Goal: Transaction & Acquisition: Download file/media

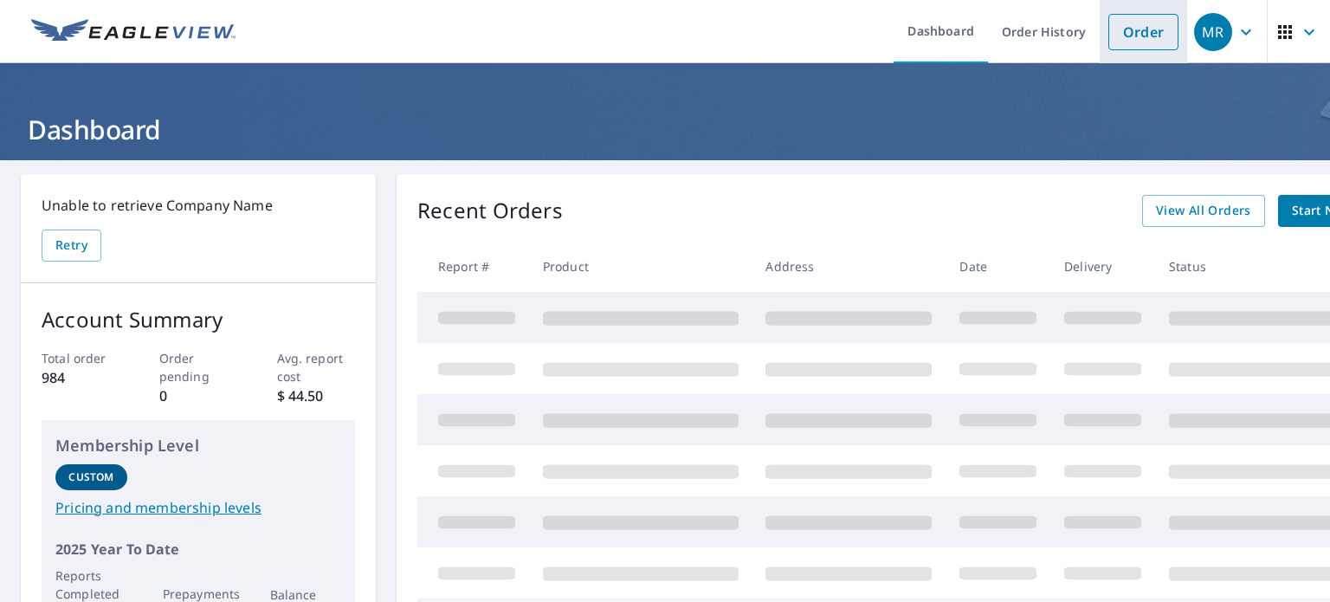
click at [1109, 33] on link "Order" at bounding box center [1144, 32] width 70 height 36
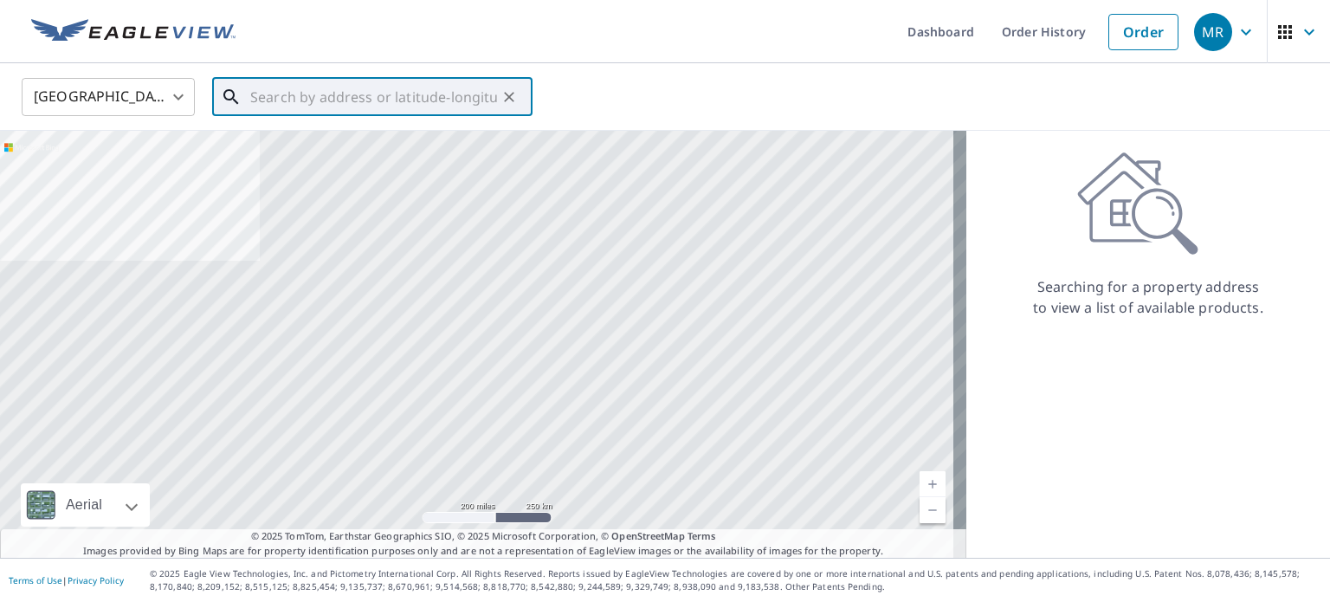
click at [288, 103] on input "text" at bounding box center [373, 97] width 247 height 48
paste input "[STREET_ADDRESS]"
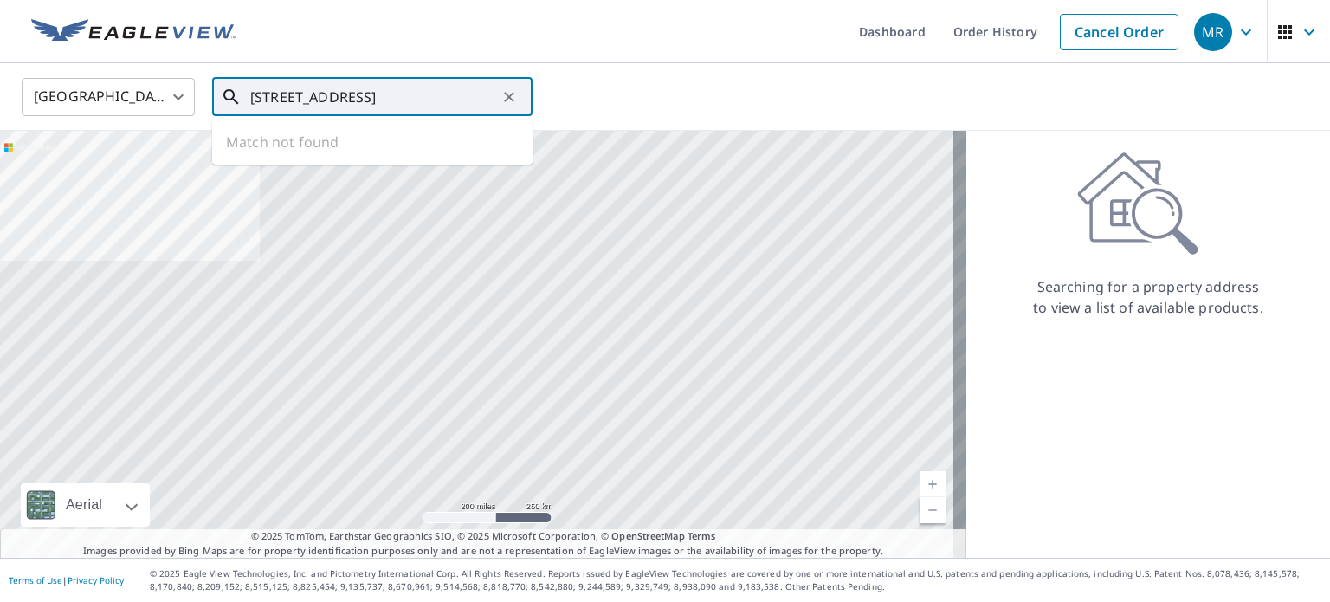
scroll to position [0, 25]
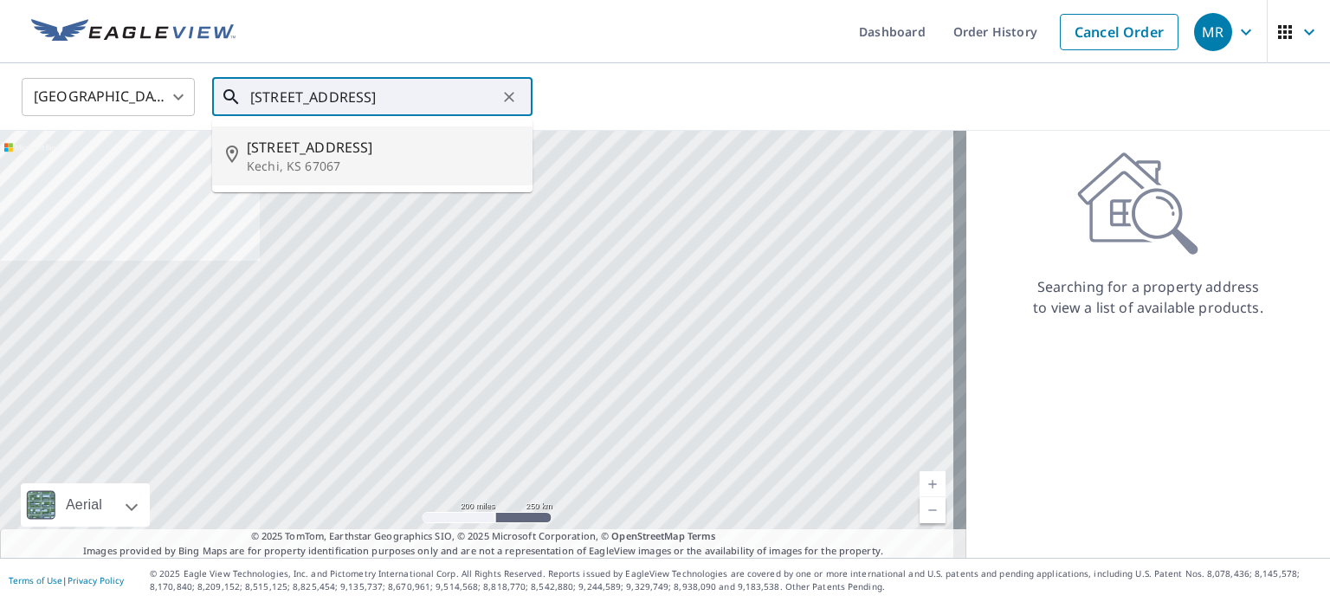
click at [353, 155] on span "[STREET_ADDRESS]" at bounding box center [383, 147] width 272 height 21
type input "[STREET_ADDRESS]"
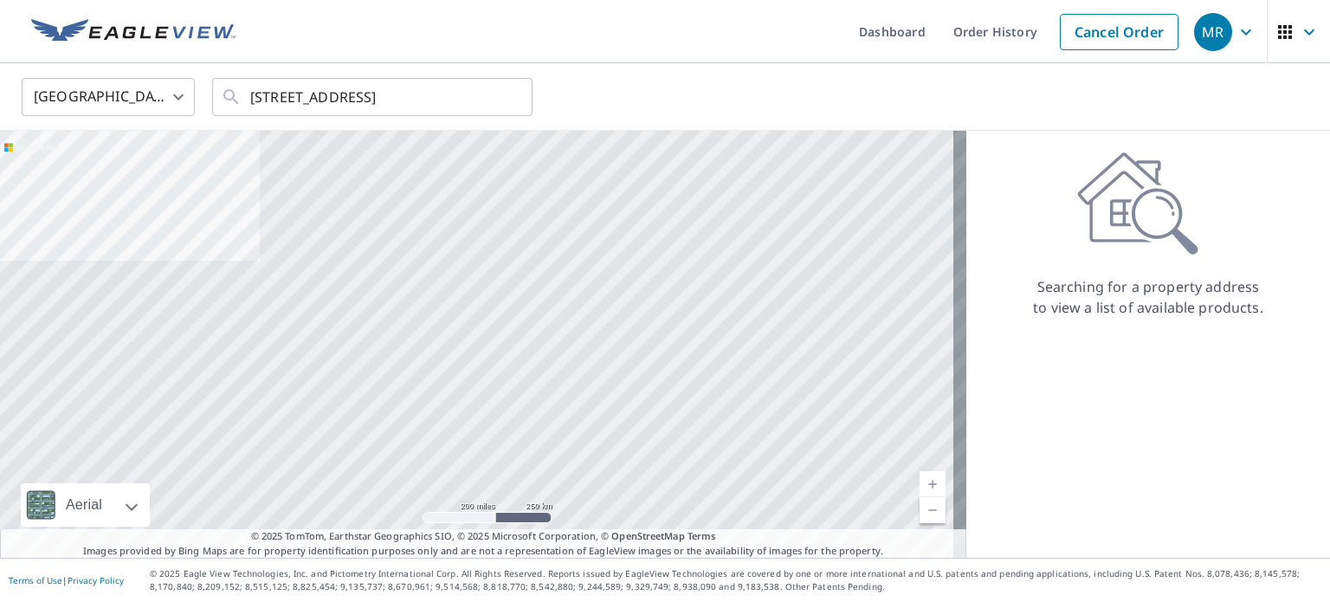
scroll to position [0, 0]
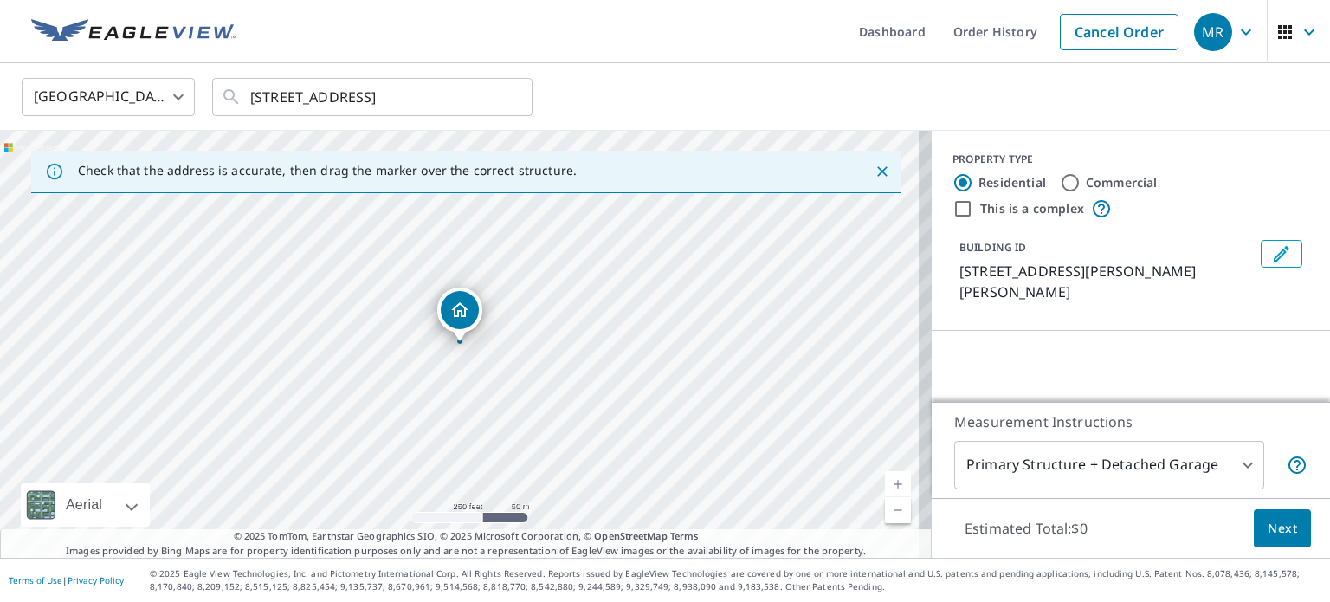
click at [875, 100] on div "United States [GEOGRAPHIC_DATA] ​ [STREET_ADDRESS] ​" at bounding box center [659, 96] width 1301 height 41
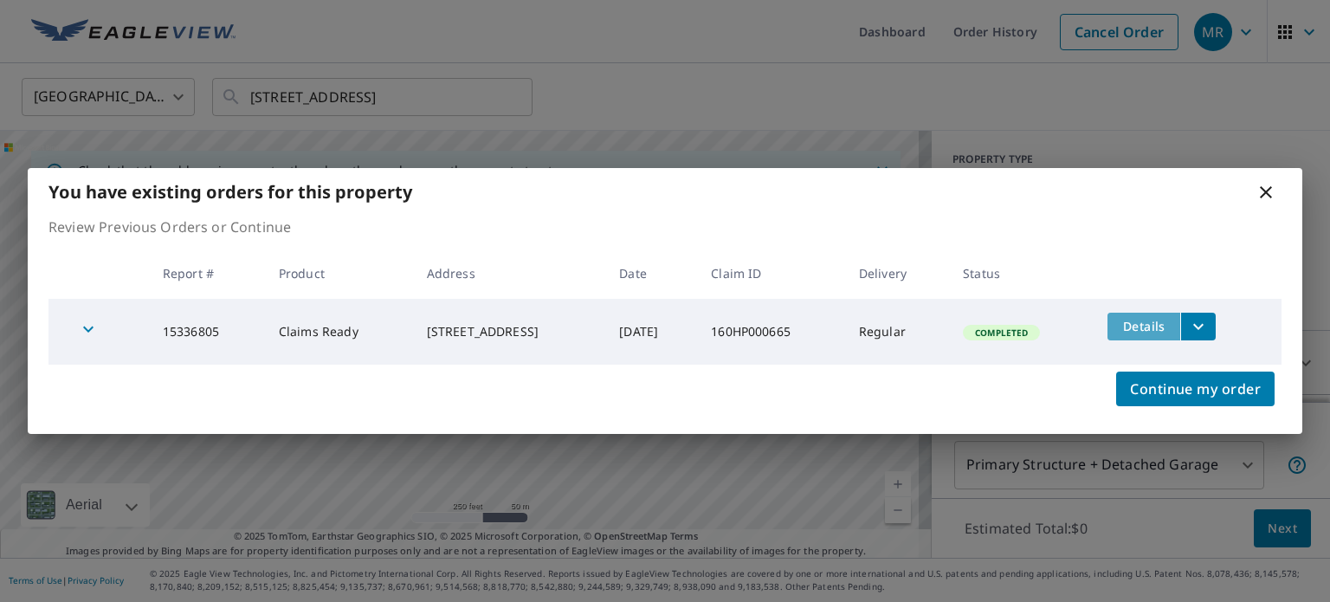
click at [1142, 320] on span "Details" at bounding box center [1144, 326] width 52 height 16
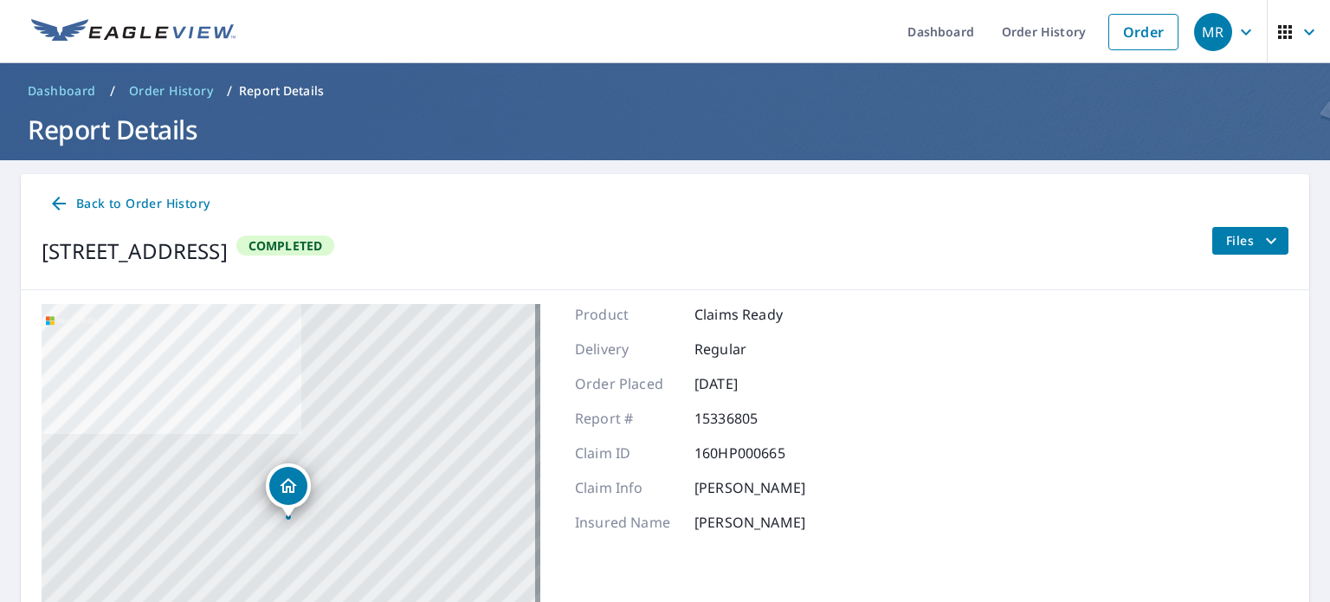
scroll to position [205, 0]
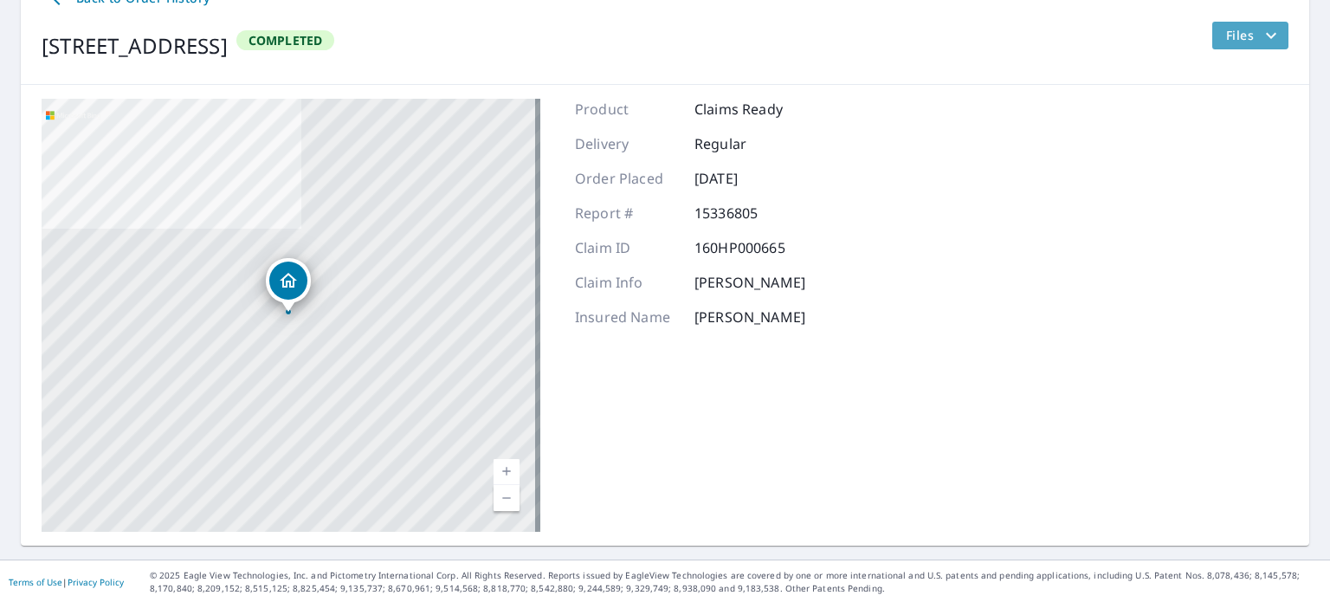
click at [1226, 41] on span "Files" at bounding box center [1253, 35] width 55 height 21
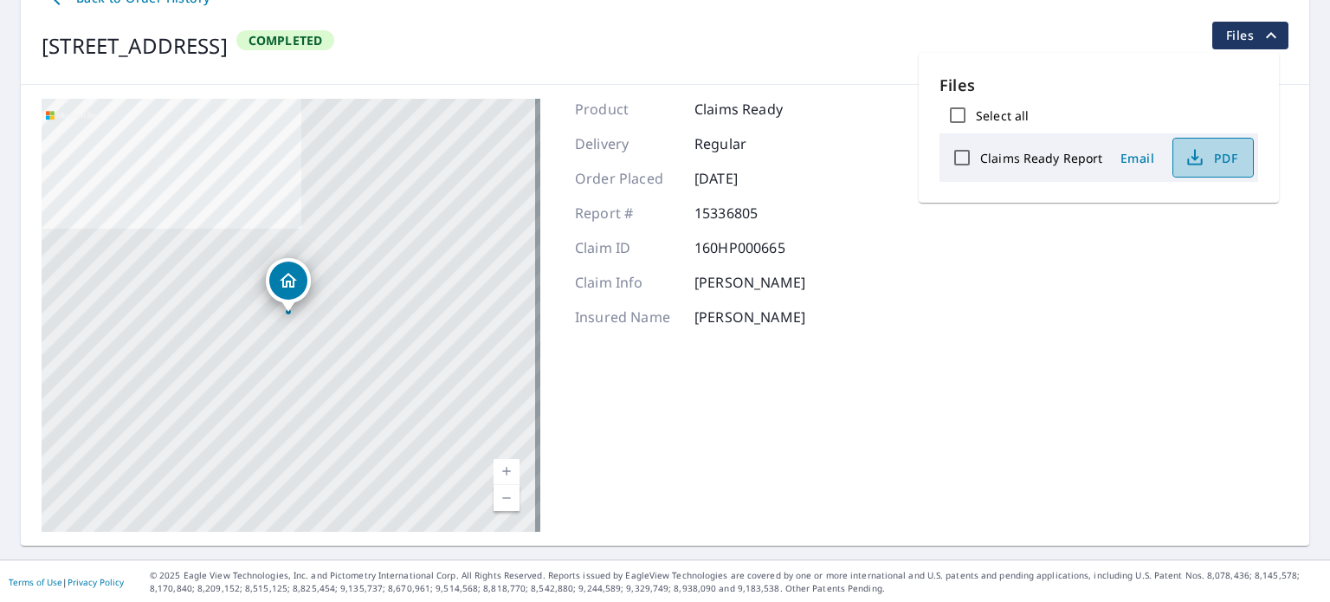
click at [1189, 159] on icon "button" at bounding box center [1195, 157] width 21 height 21
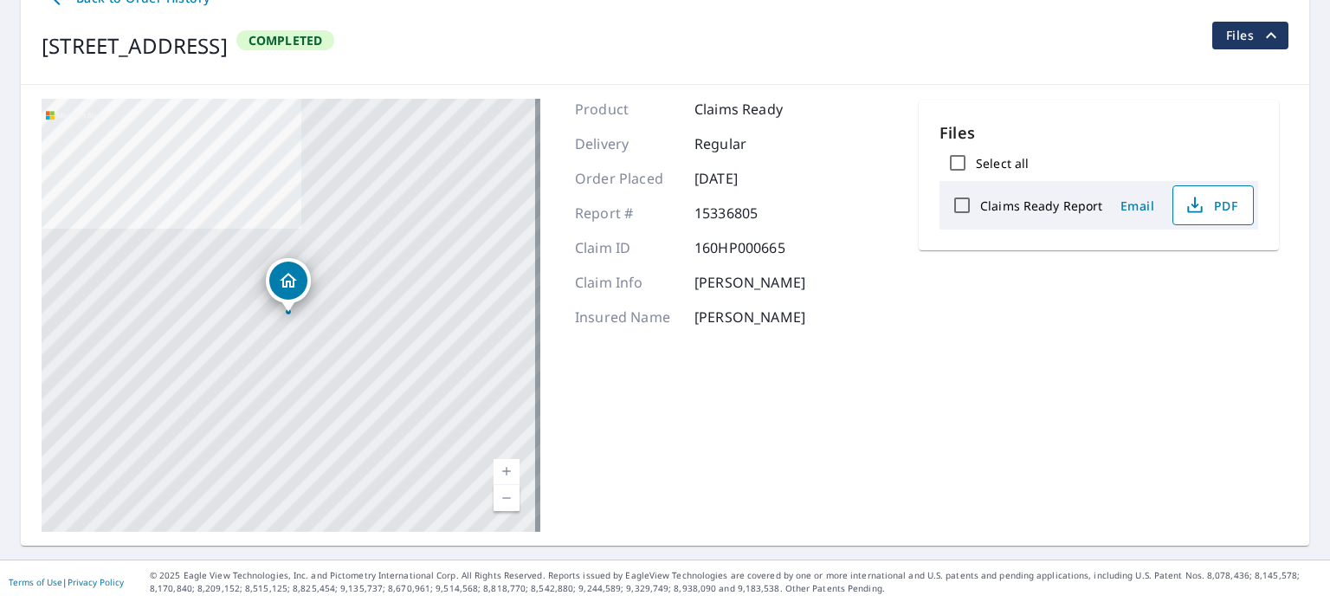
scroll to position [0, 0]
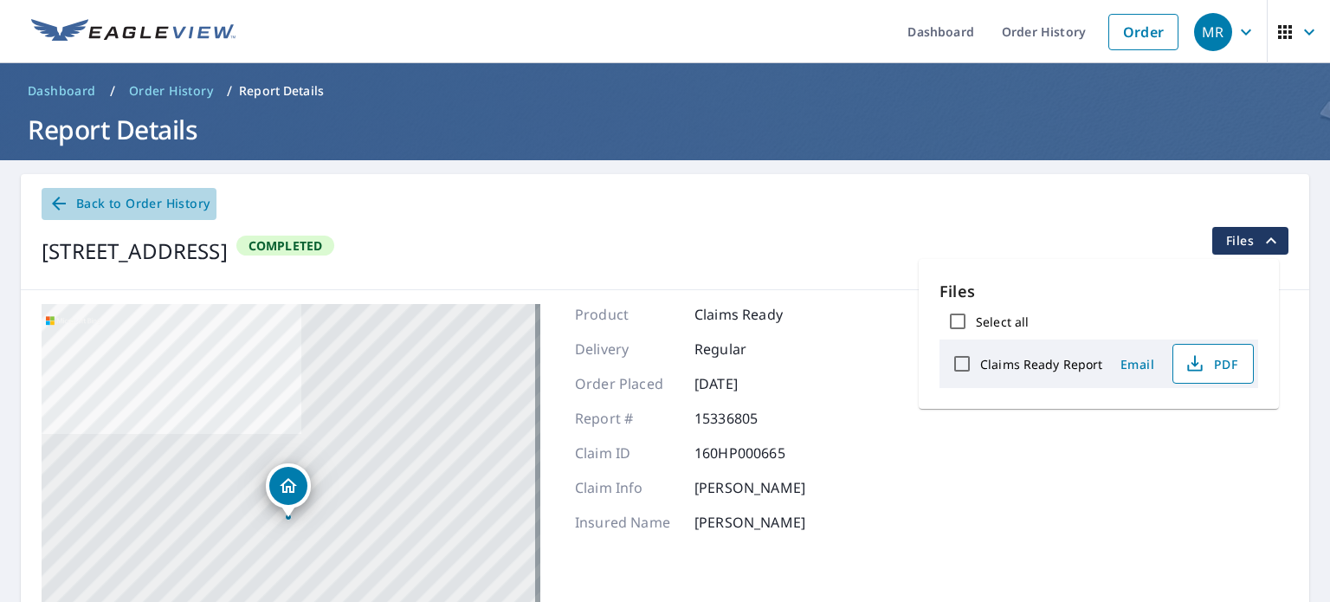
click at [61, 205] on icon at bounding box center [58, 203] width 21 height 21
